Goal: Task Accomplishment & Management: Use online tool/utility

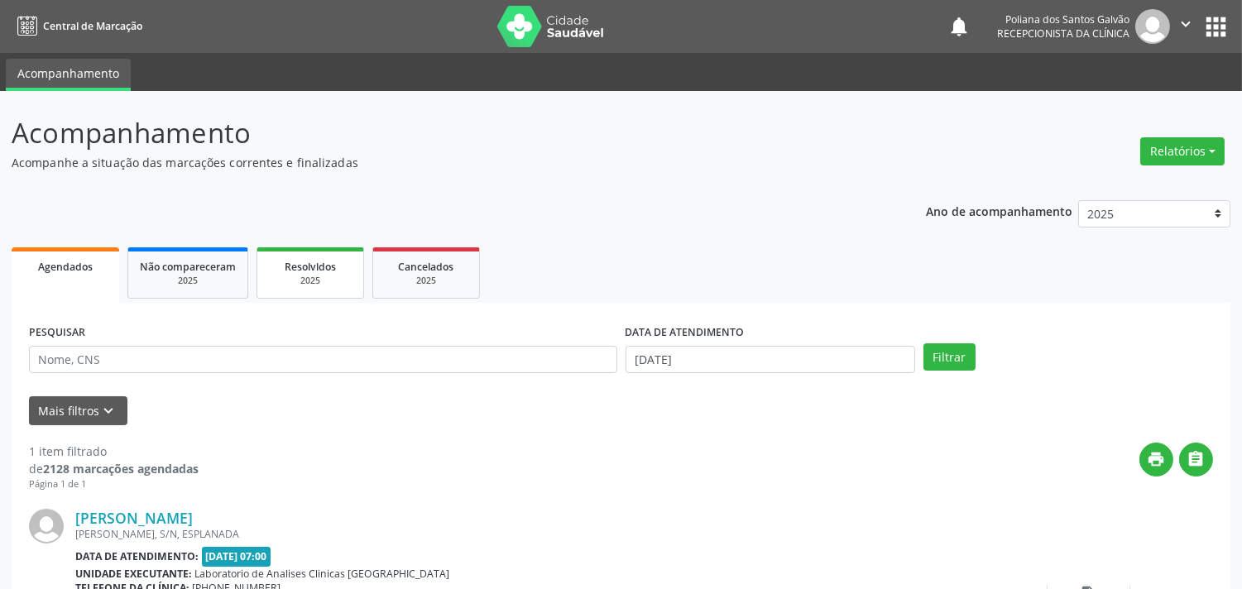
click at [301, 270] on span "Resolvidos" at bounding box center [310, 267] width 51 height 14
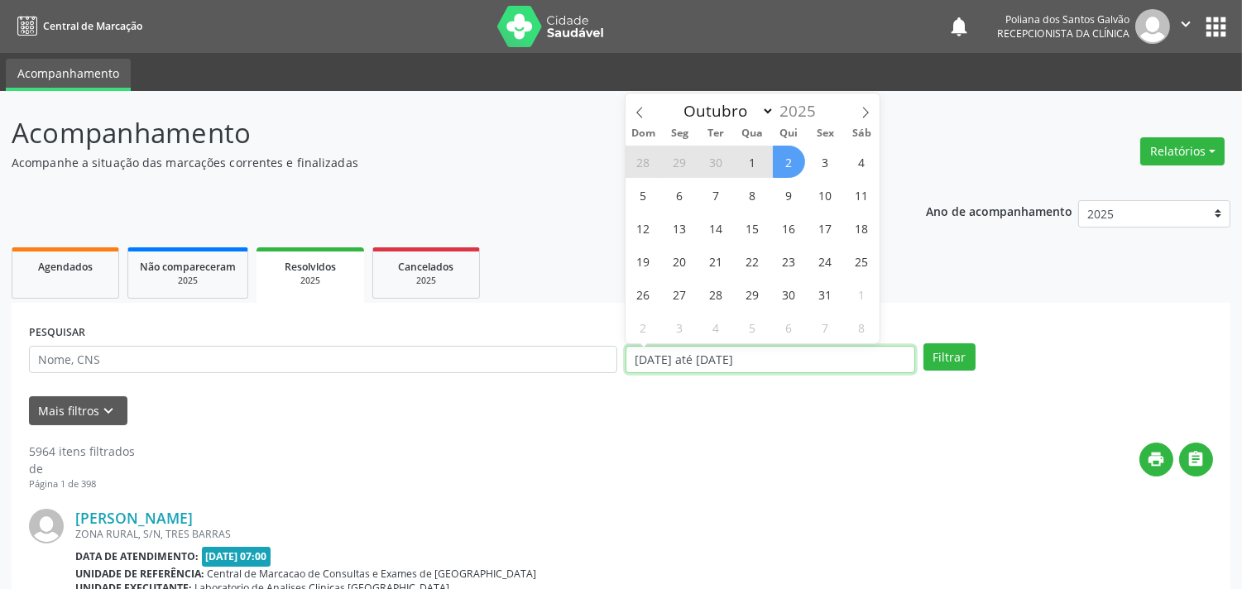
click at [848, 362] on input "[DATE] até [DATE]" at bounding box center [771, 360] width 290 height 28
click at [636, 110] on icon at bounding box center [640, 113] width 12 height 12
select select "8"
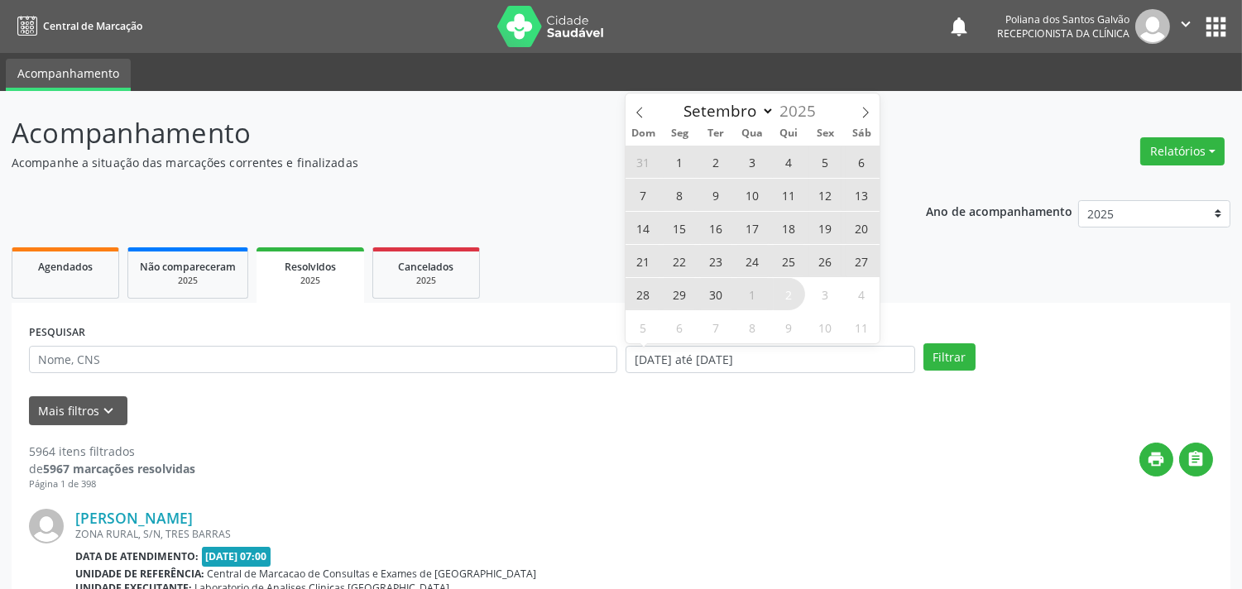
click at [673, 155] on span "1" at bounding box center [680, 162] width 32 height 32
type input "[DATE]"
click at [722, 287] on span "30" at bounding box center [716, 294] width 32 height 32
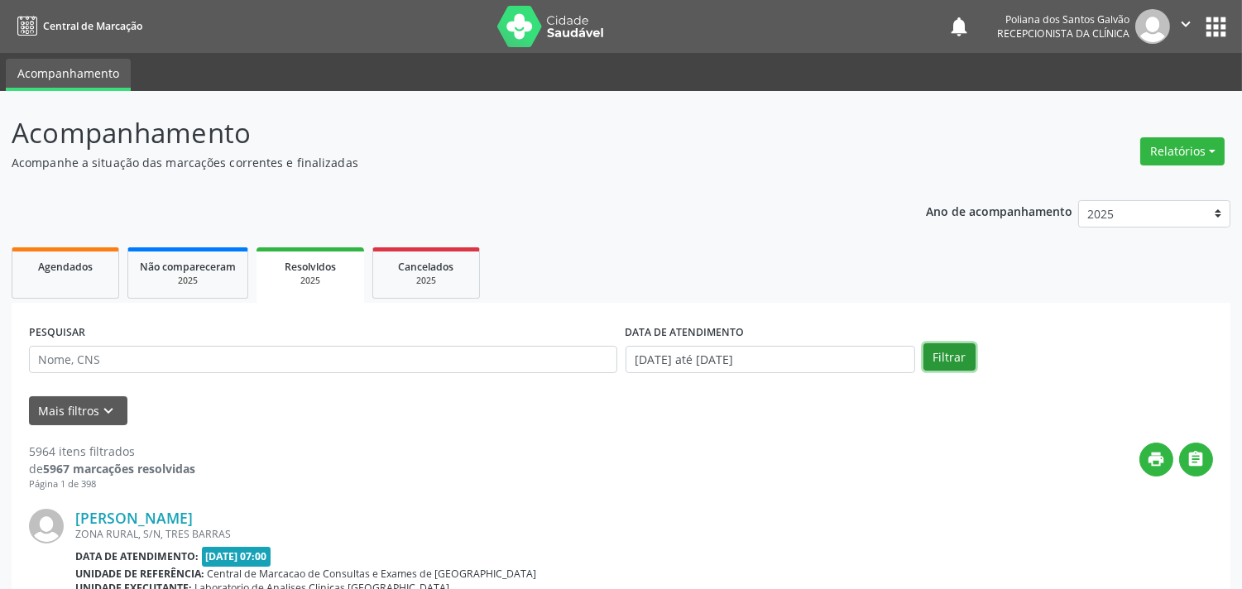
click at [956, 362] on button "Filtrar" at bounding box center [950, 357] width 52 height 28
click at [1177, 153] on button "Relatórios" at bounding box center [1182, 151] width 84 height 28
click at [1163, 454] on icon "print" at bounding box center [1157, 459] width 18 height 18
click at [1192, 152] on button "Relatórios" at bounding box center [1182, 151] width 84 height 28
click at [1193, 459] on icon "" at bounding box center [1197, 459] width 18 height 18
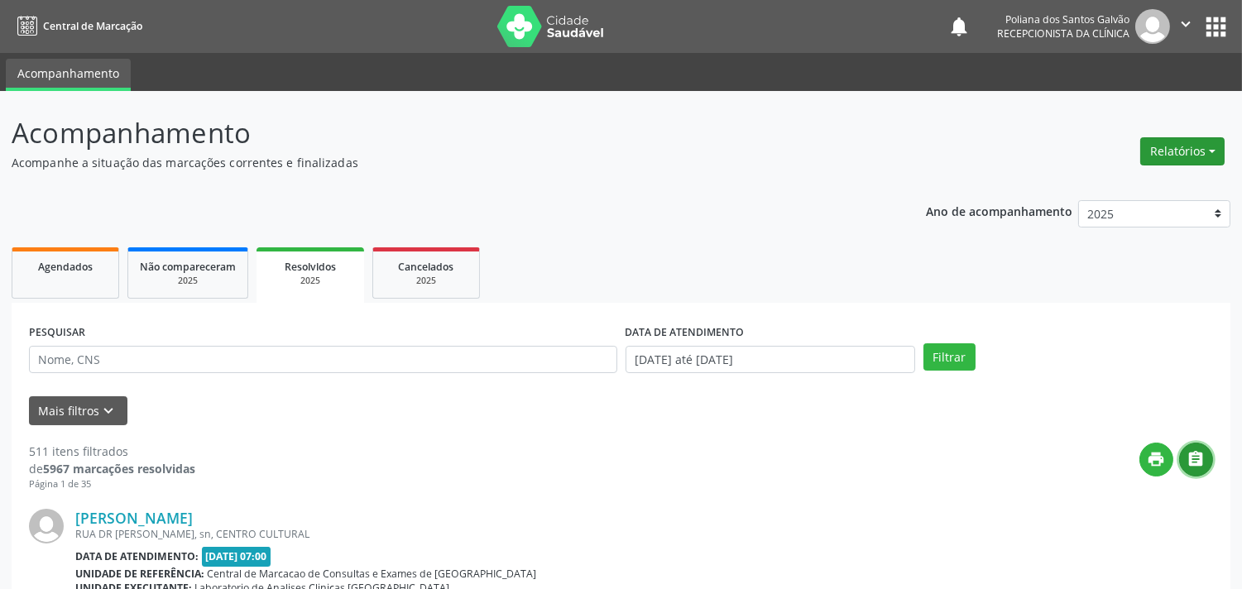
click at [1176, 142] on button "Relatórios" at bounding box center [1182, 151] width 84 height 28
click at [1164, 209] on link "Procedimentos realizados" at bounding box center [1135, 209] width 178 height 23
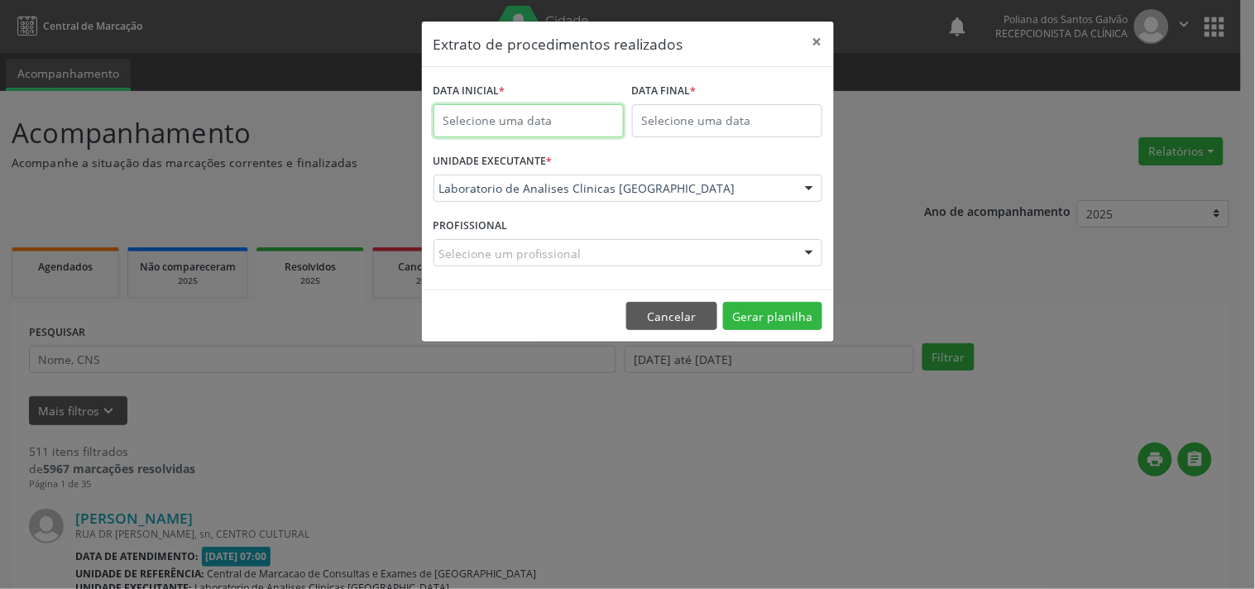
click at [516, 111] on input "text" at bounding box center [529, 120] width 190 height 33
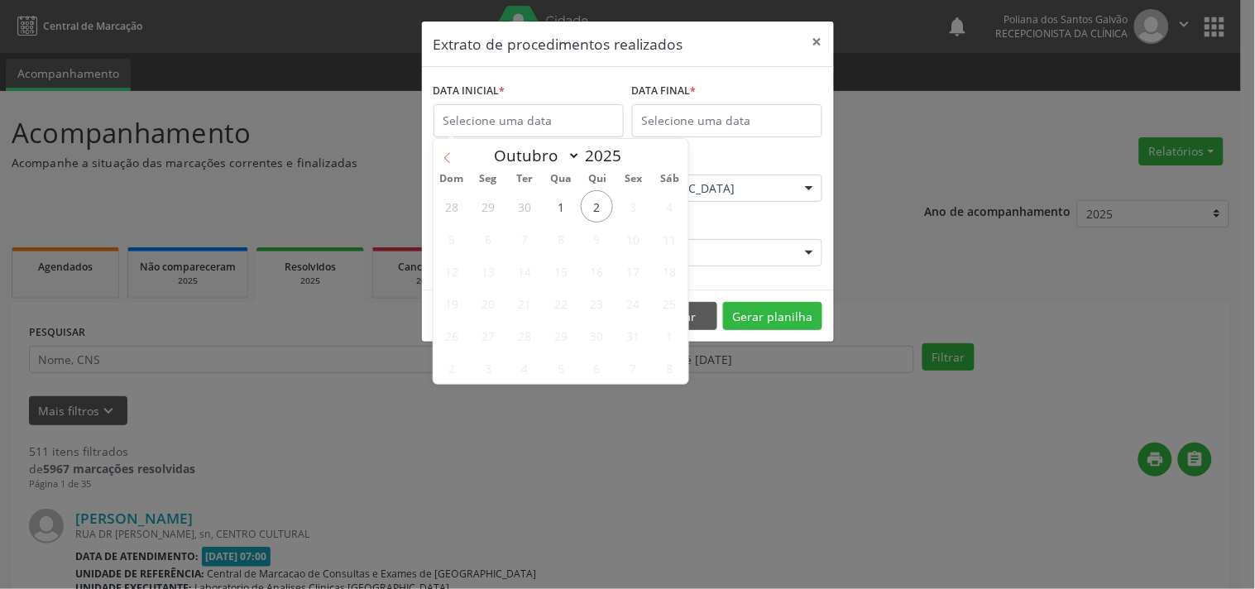
click at [450, 155] on icon at bounding box center [448, 158] width 12 height 12
select select "8"
click at [497, 201] on span "1" at bounding box center [488, 206] width 32 height 32
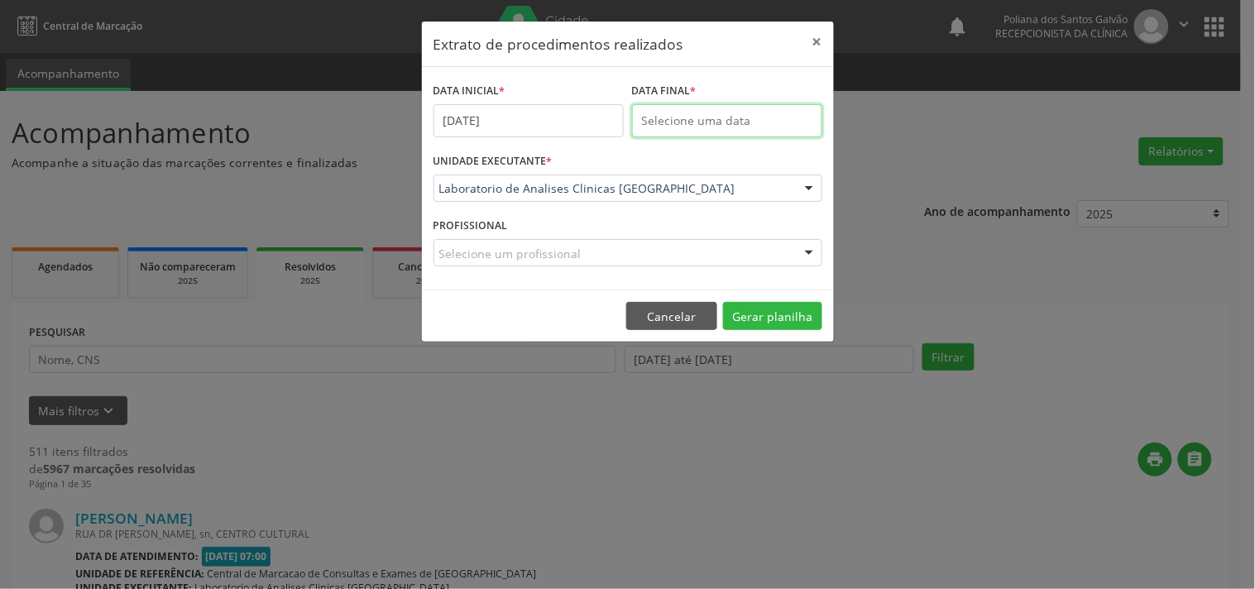
click at [672, 109] on input "text" at bounding box center [727, 120] width 190 height 33
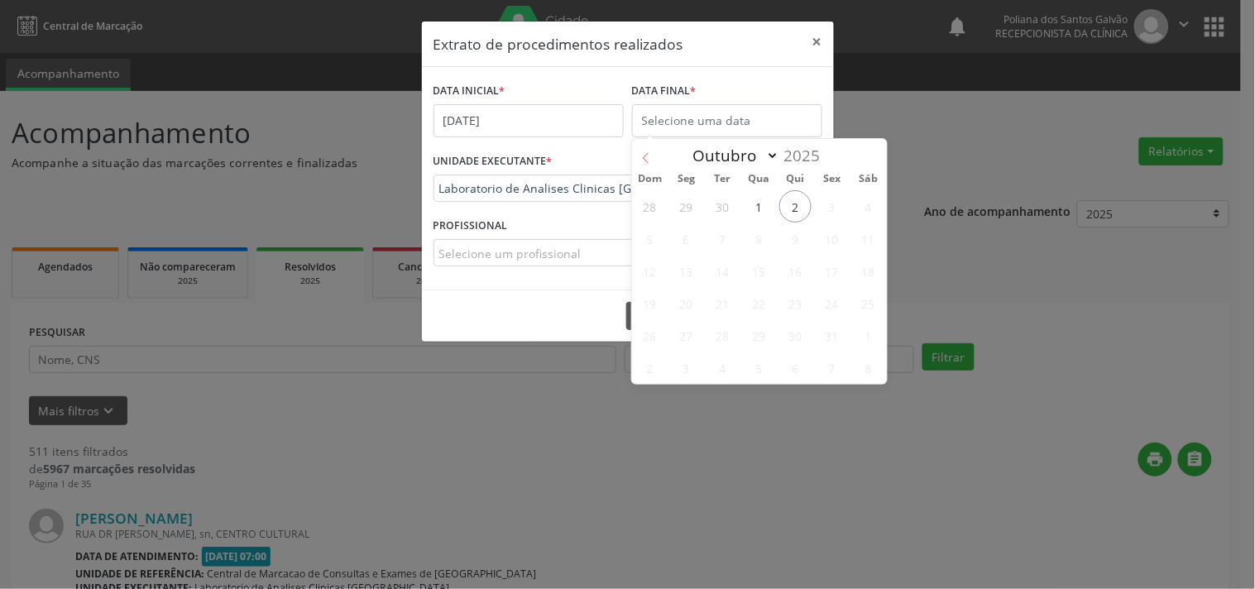
click at [644, 161] on icon at bounding box center [647, 158] width 12 height 12
select select "8"
click at [731, 333] on span "30" at bounding box center [723, 335] width 32 height 32
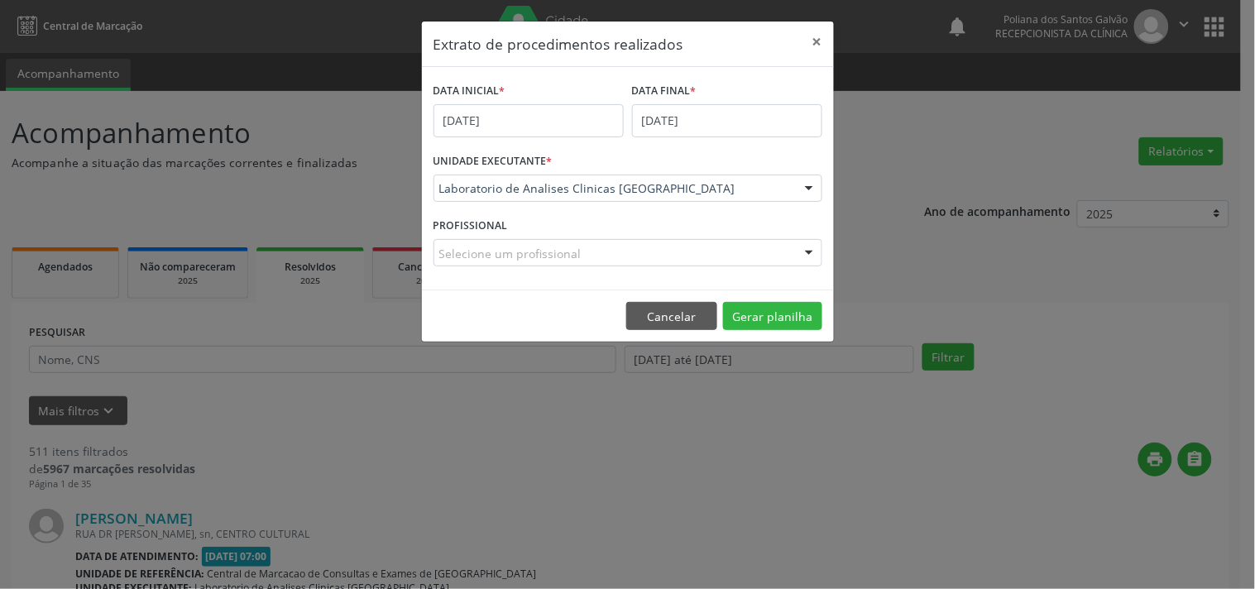
click at [626, 254] on div "Selecione um profissional" at bounding box center [628, 253] width 389 height 28
click at [626, 254] on input "text" at bounding box center [613, 261] width 349 height 33
click at [766, 308] on button "Gerar planilha" at bounding box center [772, 316] width 99 height 28
